Goal: Check status

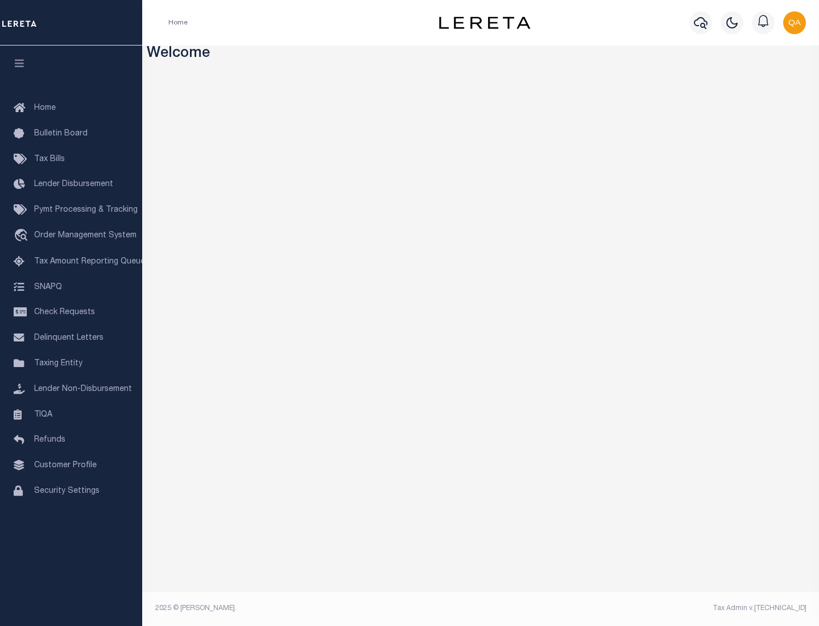
click at [71, 312] on span "Check Requests" at bounding box center [64, 312] width 61 height 8
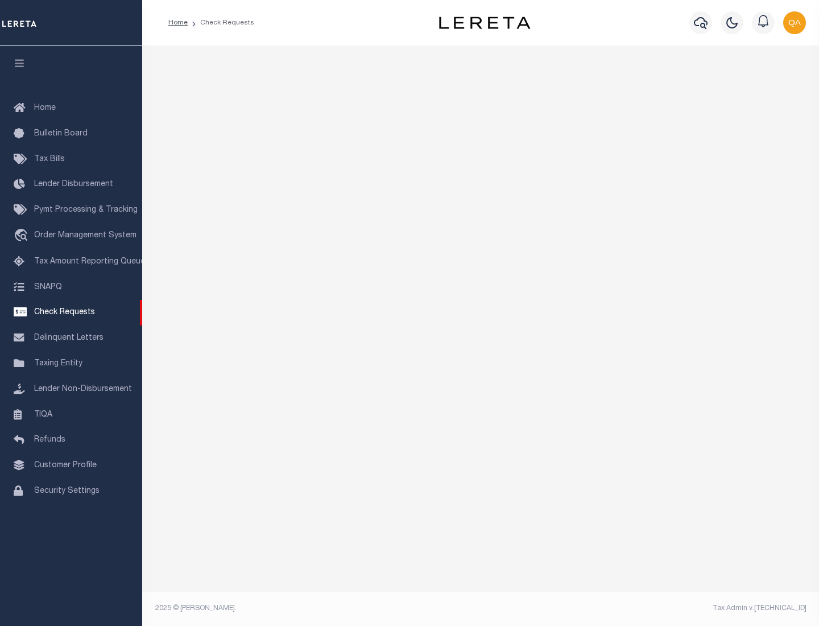
select select "50"
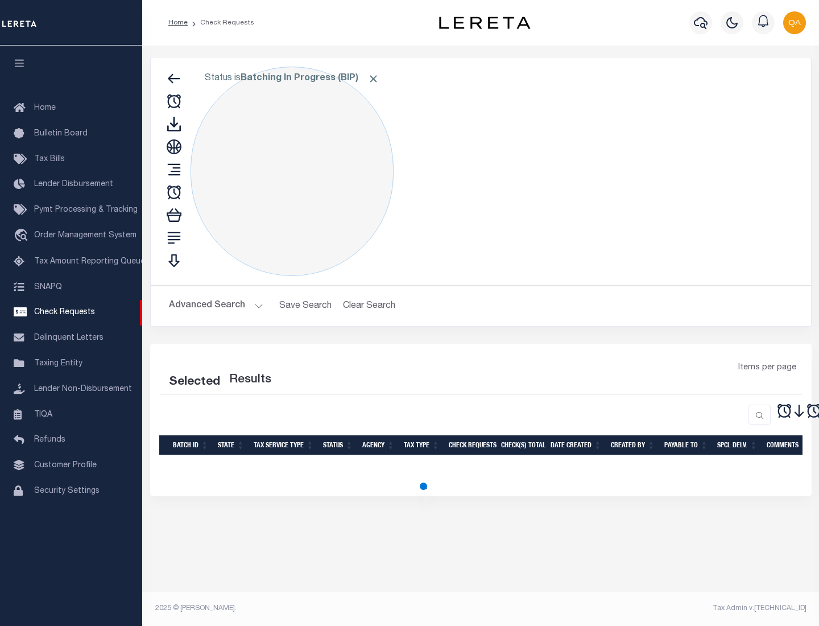
select select "50"
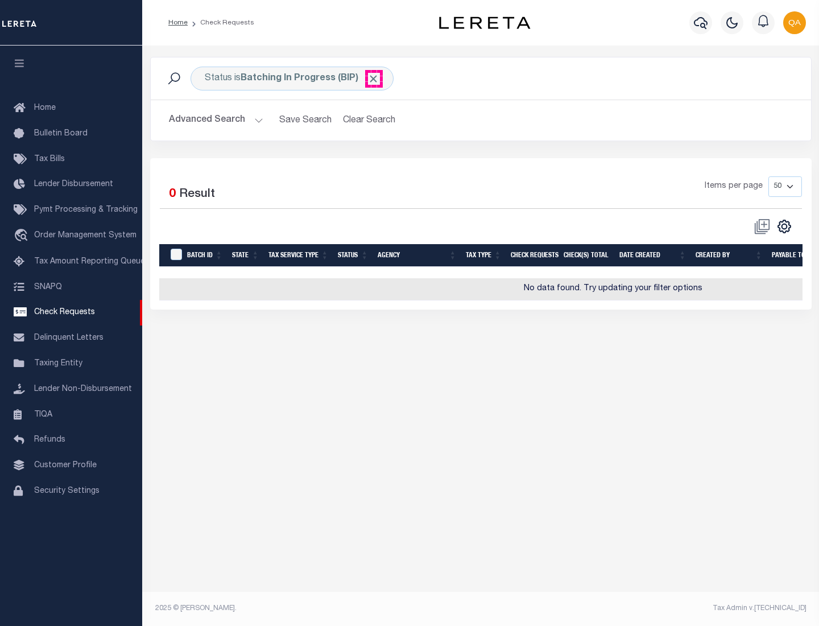
click at [374, 78] on span "Click to Remove" at bounding box center [373, 79] width 12 height 12
